Goal: Transaction & Acquisition: Purchase product/service

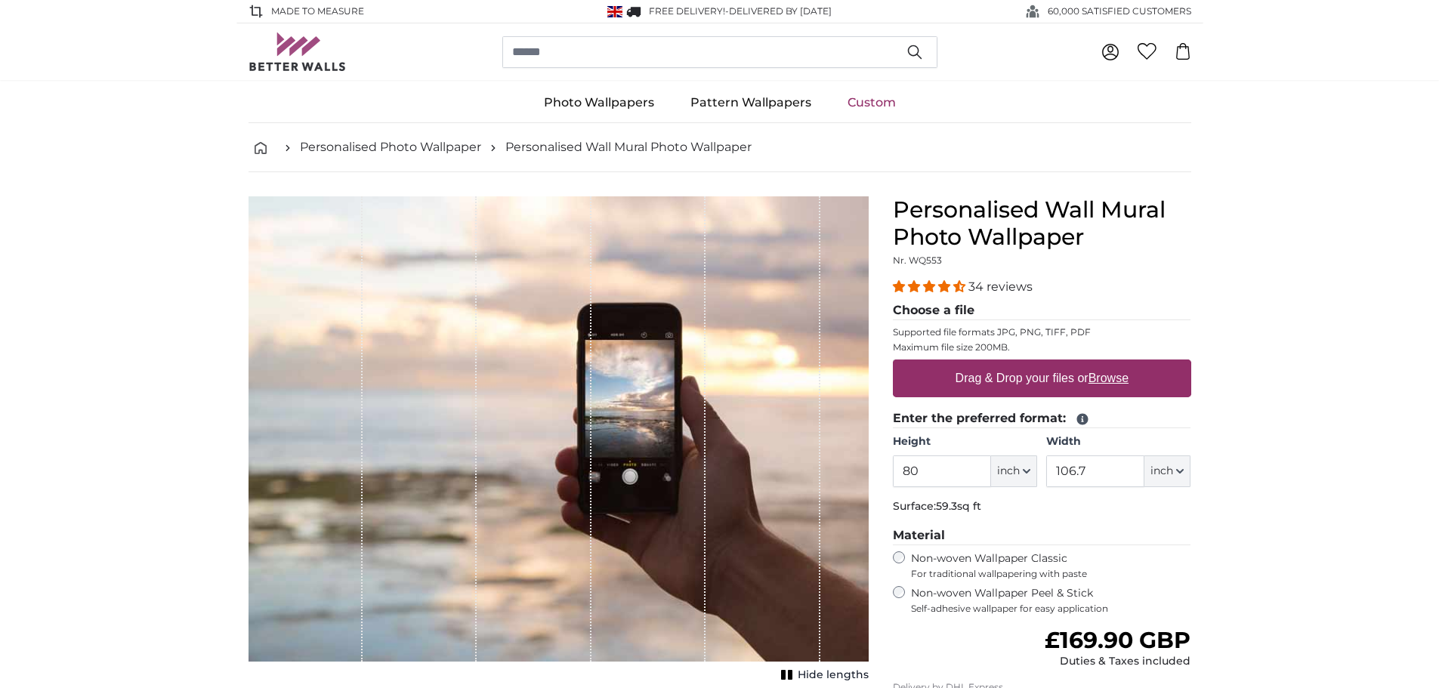
click at [1116, 381] on u "Browse" at bounding box center [1108, 378] width 40 height 13
click at [1116, 364] on input "Drag & Drop your files or Browse" at bounding box center [1042, 361] width 298 height 5
click at [1023, 373] on label "Drag & Drop your files or Browse" at bounding box center [1041, 378] width 185 height 30
click at [1023, 364] on input "Drag & Drop your files or Browse" at bounding box center [1042, 361] width 298 height 5
type input "**********"
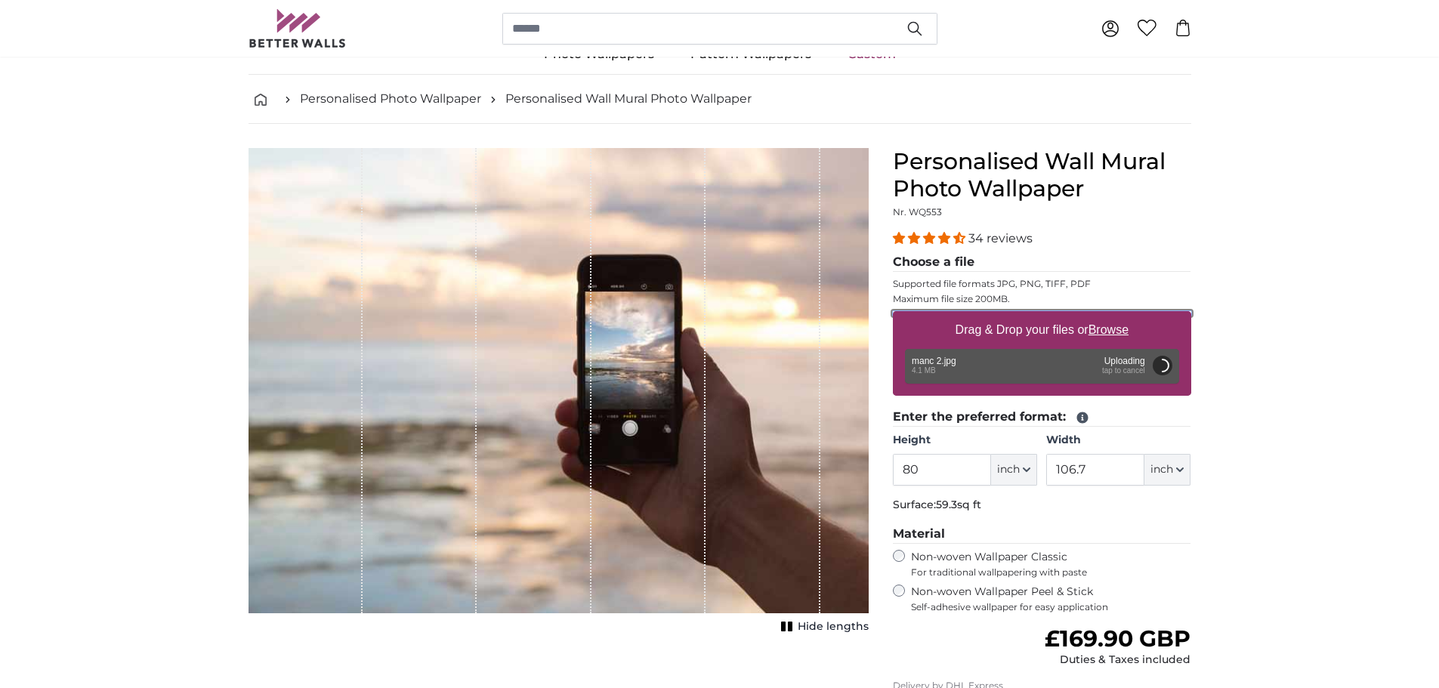
scroll to position [151, 0]
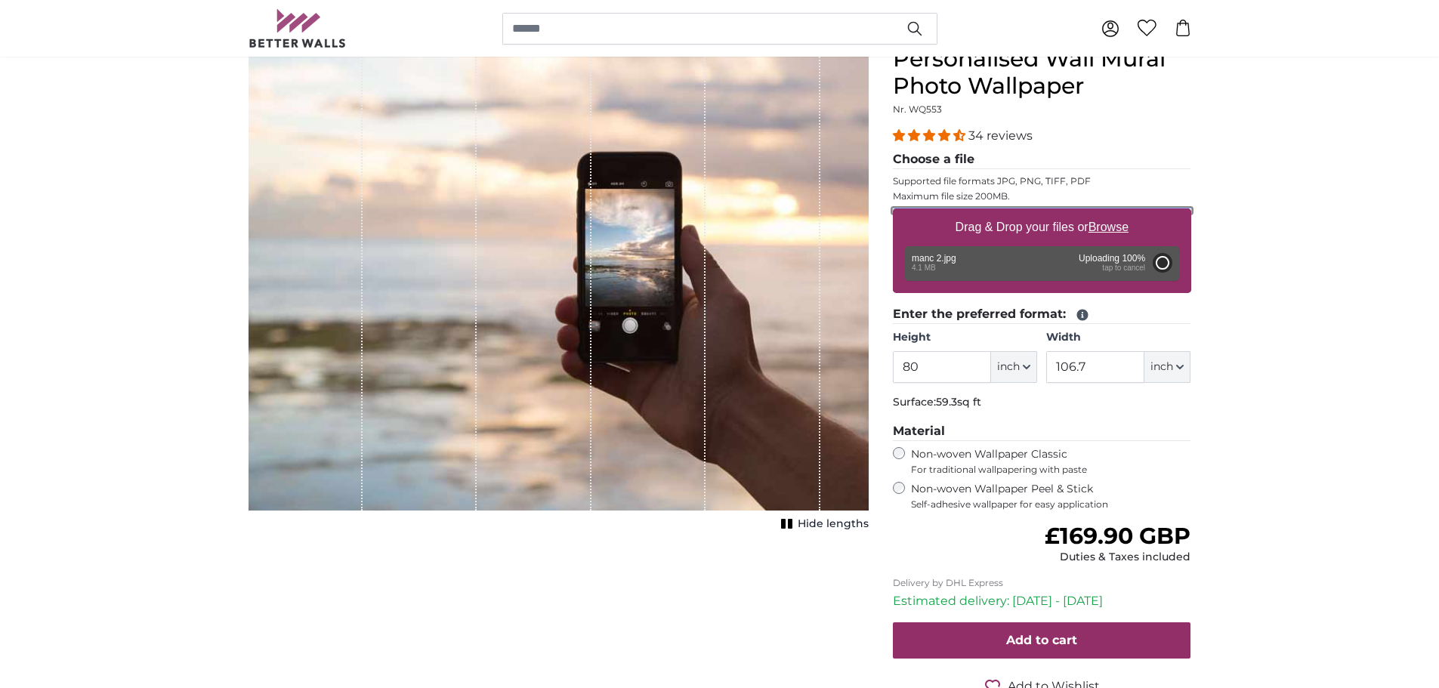
type input "44.8"
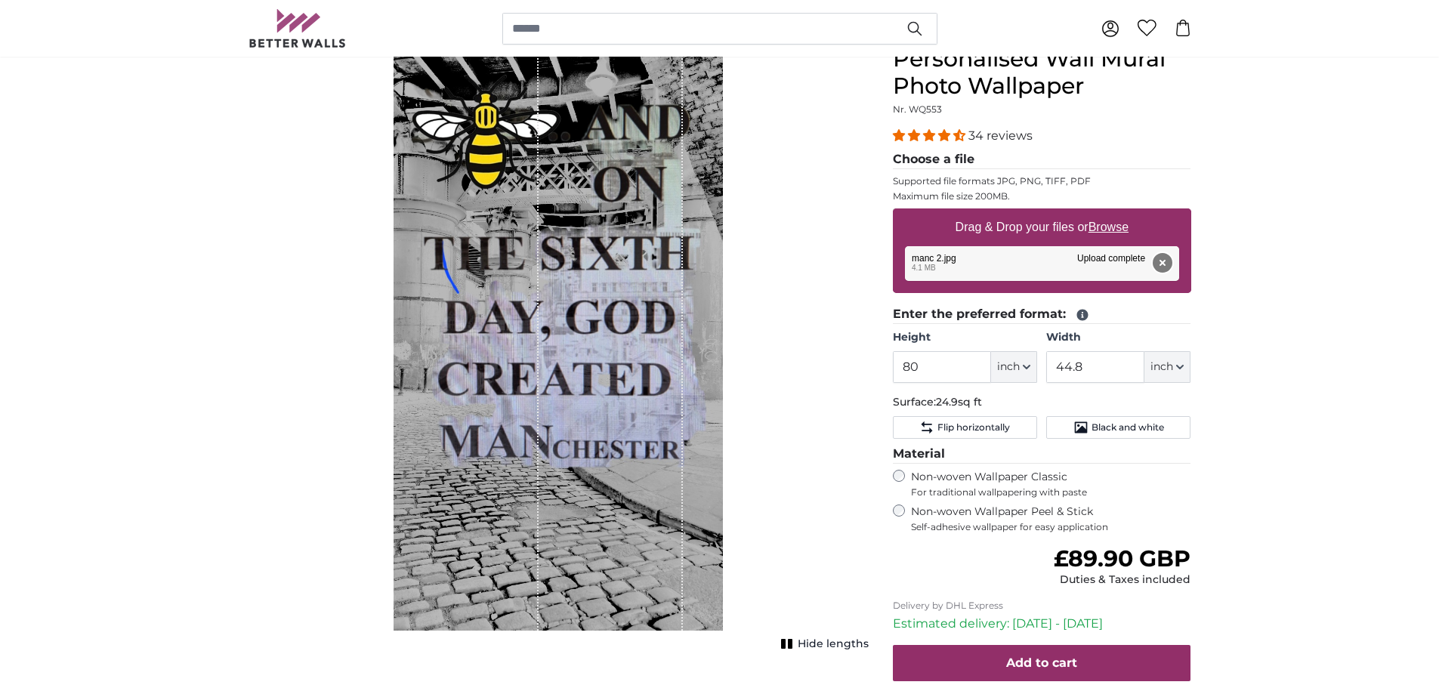
click at [1162, 267] on button "Remove" at bounding box center [1162, 263] width 20 height 20
